Goal: Task Accomplishment & Management: Manage account settings

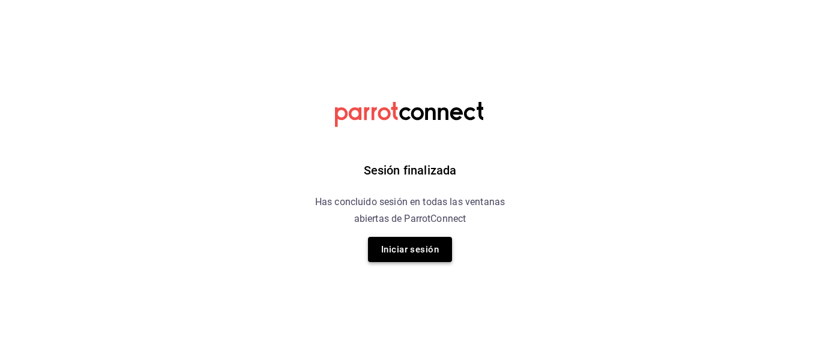
click at [436, 253] on button "Iniciar sesión" at bounding box center [410, 249] width 84 height 25
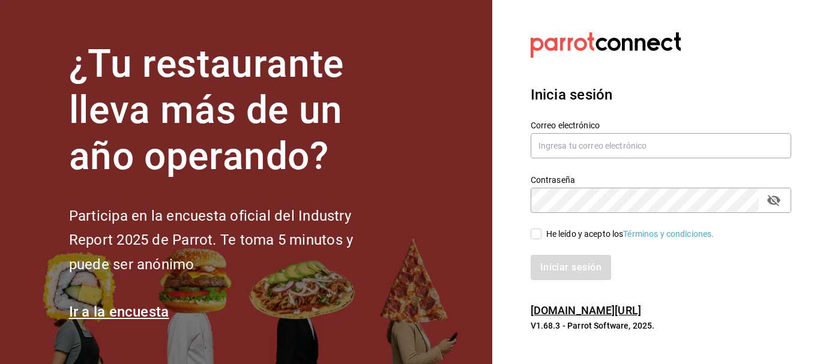
click at [533, 228] on label "He leído y acepto los Términos y condiciones." at bounding box center [623, 234] width 184 height 13
click at [533, 229] on input "He leído y acepto los Términos y condiciones." at bounding box center [536, 234] width 11 height 11
checkbox input "true"
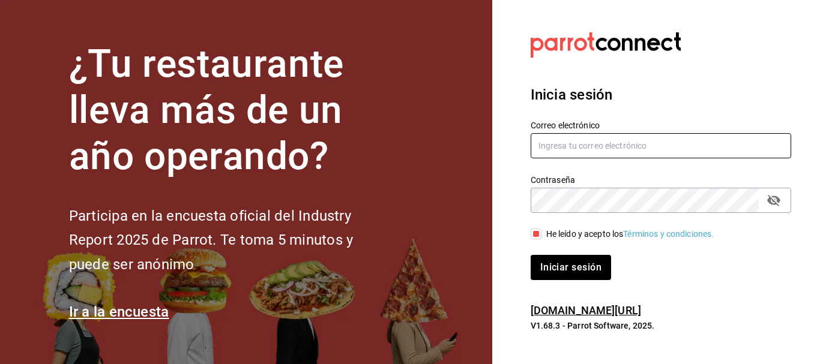
click at [551, 151] on input "text" at bounding box center [661, 145] width 261 height 25
type input "israel.obregon@lapitzota.com"
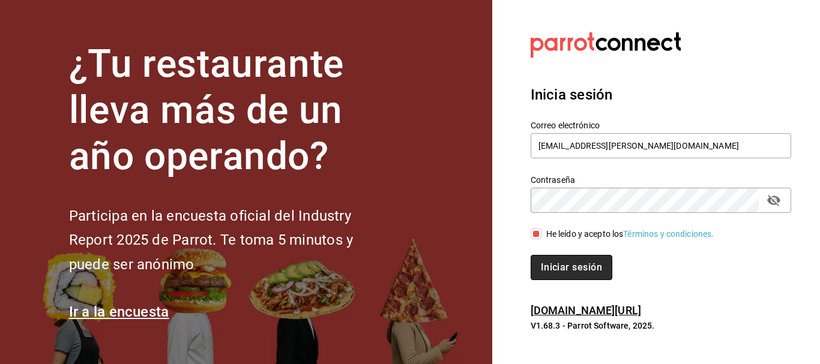
click at [557, 268] on button "Iniciar sesión" at bounding box center [572, 267] width 82 height 25
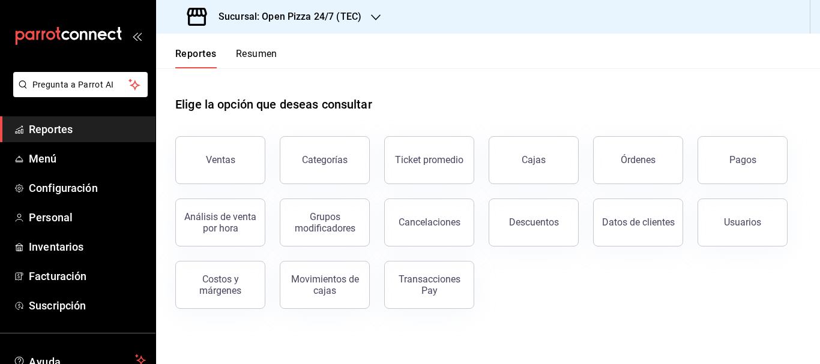
click at [249, 22] on h3 "Sucursal: Open Pizza 24/7 (TEC)" at bounding box center [285, 17] width 153 height 14
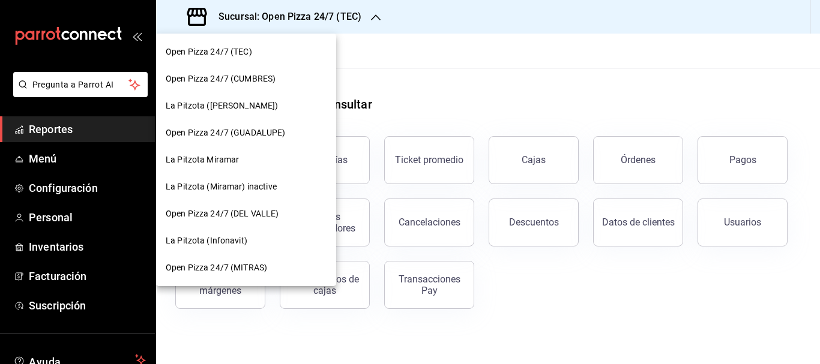
click at [216, 103] on span "La Pitzota ([PERSON_NAME])" at bounding box center [222, 106] width 112 height 13
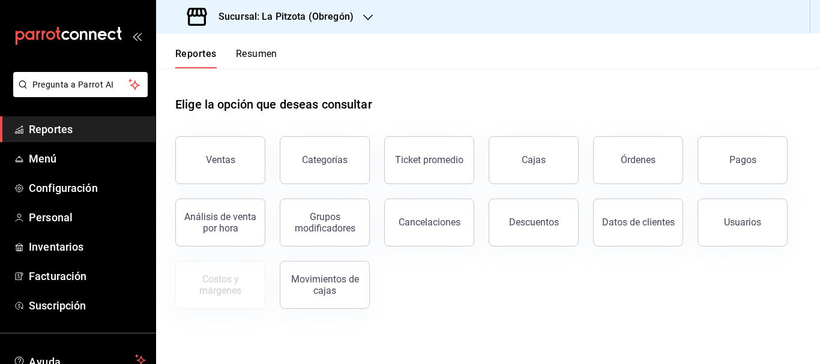
click at [259, 47] on div "Reportes Resumen" at bounding box center [216, 51] width 121 height 35
click at [257, 49] on button "Resumen" at bounding box center [256, 58] width 41 height 20
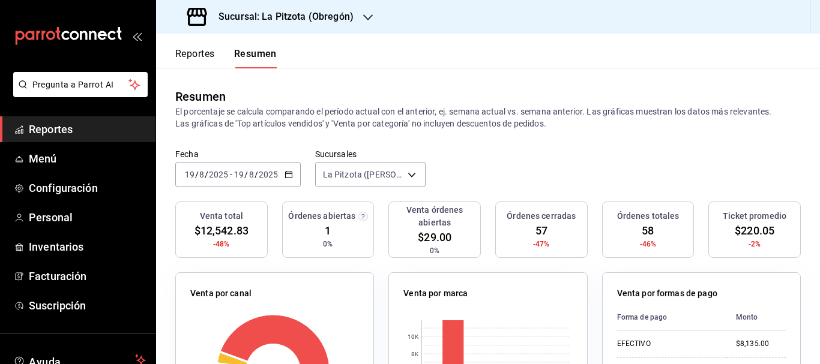
click at [319, 14] on h3 "Sucursal: La Pitzota (Obregón)" at bounding box center [281, 17] width 145 height 14
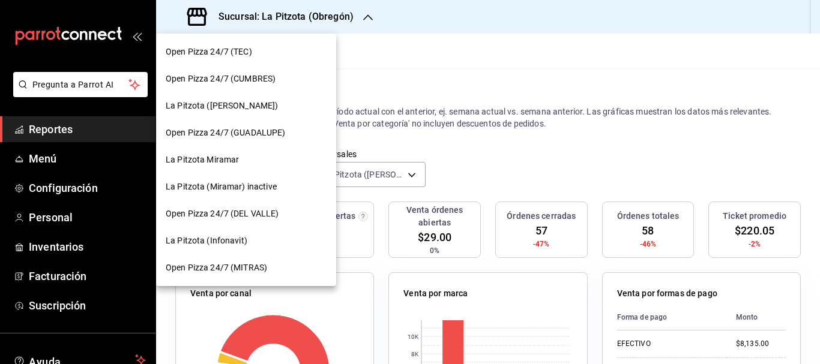
click at [204, 249] on div "La Pitzota (Infonavit)" at bounding box center [246, 241] width 180 height 27
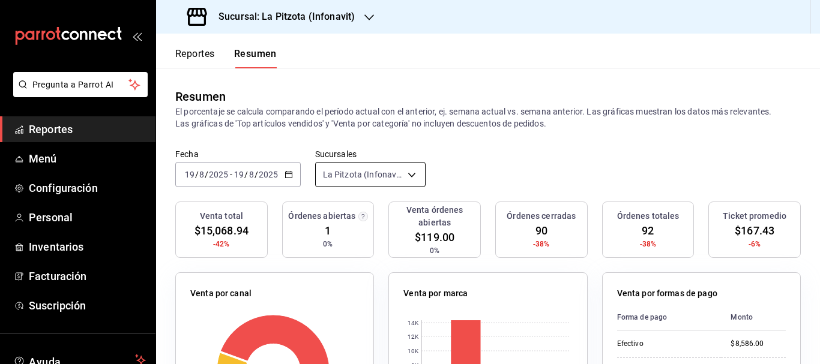
click at [345, 168] on body "Pregunta a Parrot AI Reportes Menú Configuración Personal Inventarios Facturaci…" at bounding box center [410, 182] width 820 height 364
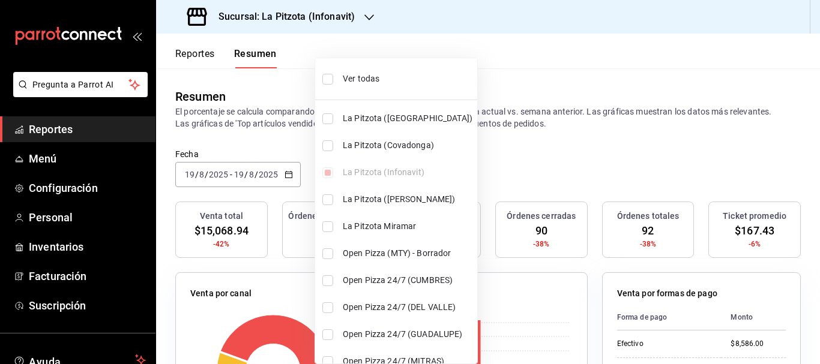
click at [277, 25] on div at bounding box center [410, 182] width 820 height 364
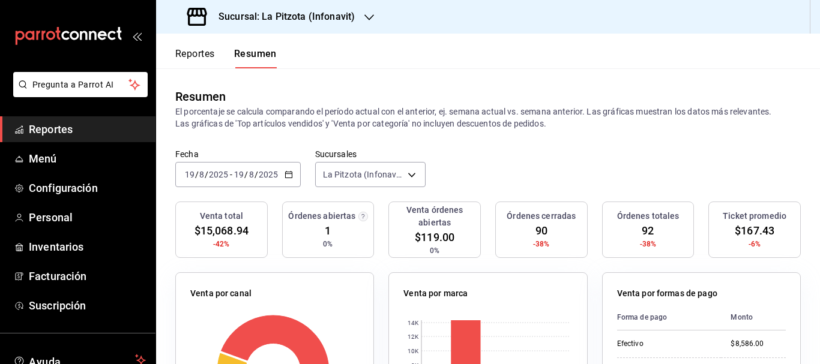
click at [279, 21] on h3 "Sucursal: La Pitzota (Infonavit)" at bounding box center [282, 17] width 146 height 14
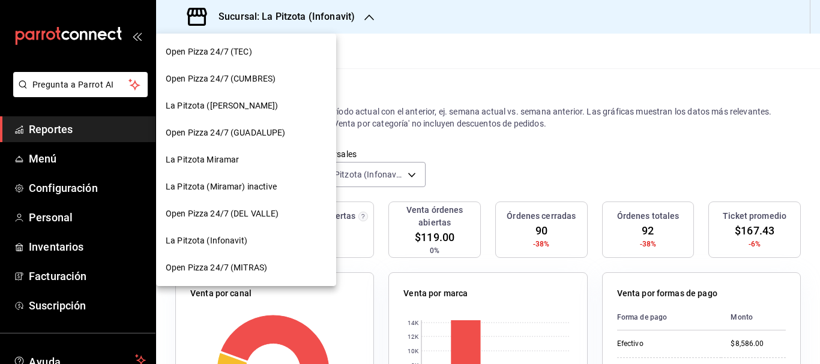
click at [228, 115] on div "La Pitzota ([PERSON_NAME])" at bounding box center [246, 105] width 180 height 27
